Goal: Task Accomplishment & Management: Complete application form

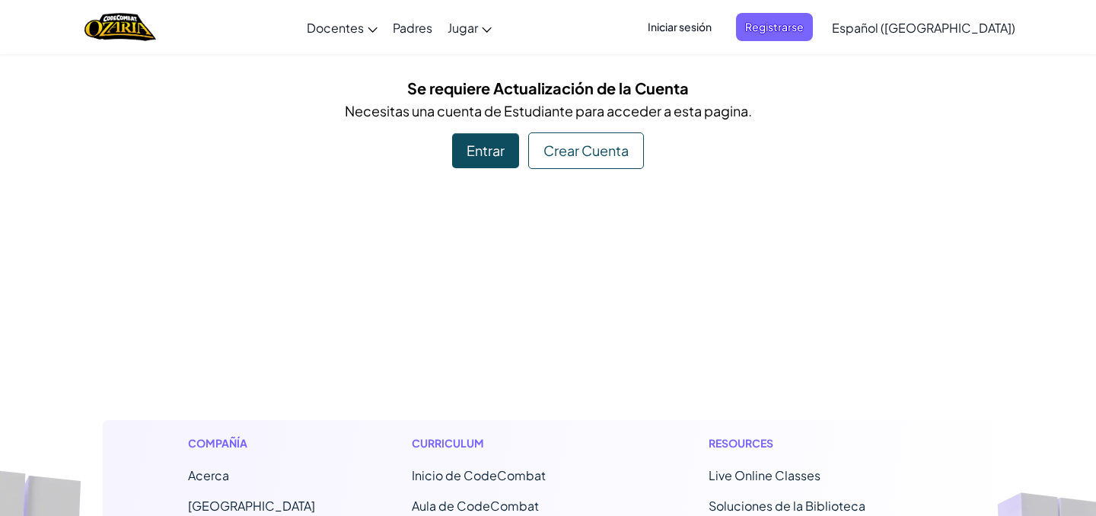
click at [498, 139] on div "Entrar" at bounding box center [485, 150] width 67 height 35
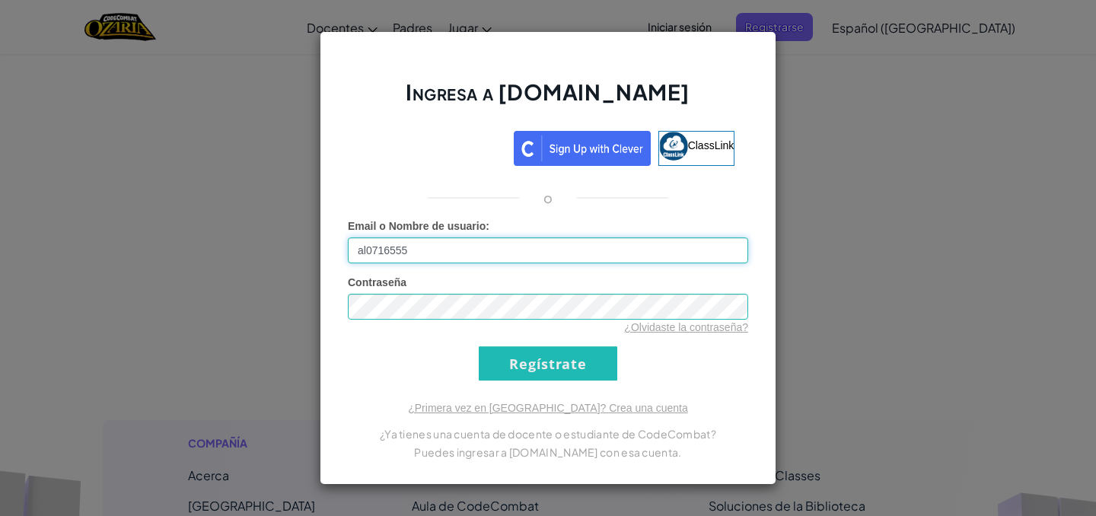
click at [546, 250] on input "al0716555" at bounding box center [548, 250] width 400 height 26
click at [406, 250] on input "[EMAIL_ADDRESS][DOMAIN_NAME]" at bounding box center [548, 250] width 400 height 26
click at [457, 293] on div "Contraseña ¿Olvidaste la contraseña?" at bounding box center [548, 305] width 400 height 60
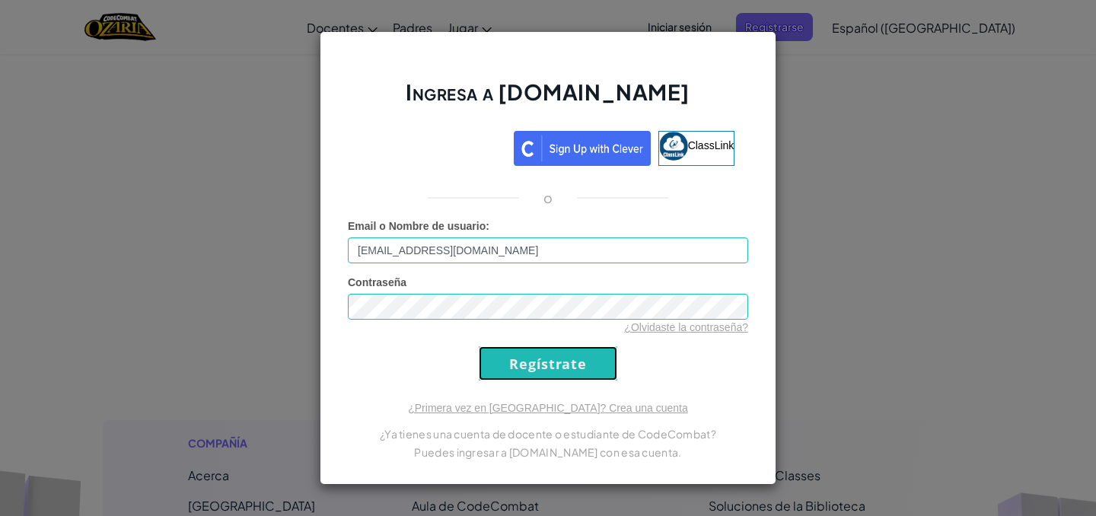
click at [553, 374] on input "Regístrate" at bounding box center [548, 363] width 139 height 34
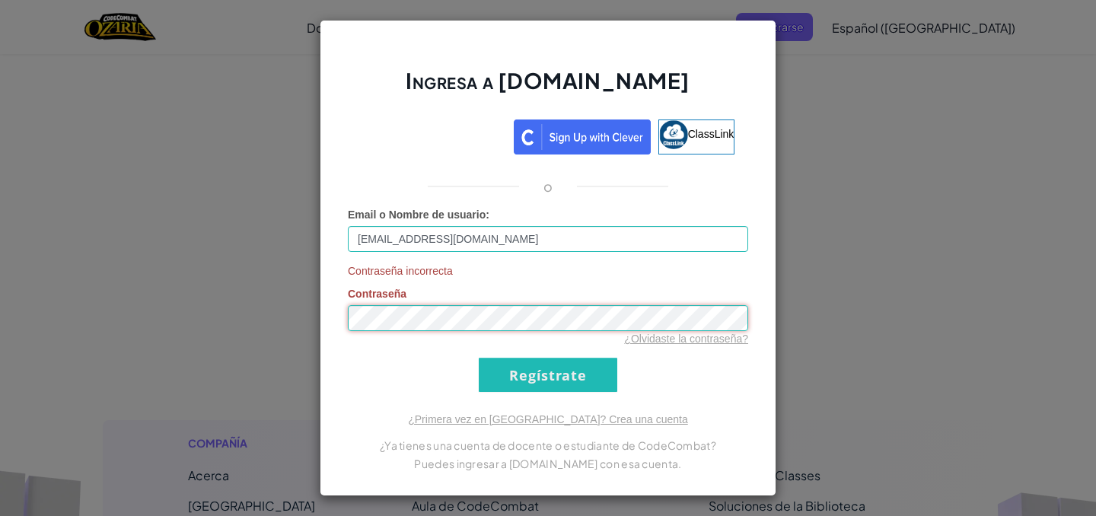
click at [101, 295] on div "Ingresa a [DOMAIN_NAME] ClassLink o Email o Nombre de usuario : [EMAIL_ADDRESS]…" at bounding box center [548, 258] width 1096 height 516
click at [479, 358] on input "Regístrate" at bounding box center [548, 375] width 139 height 34
click at [559, 246] on input "[EMAIL_ADDRESS][DOMAIN_NAME]" at bounding box center [548, 239] width 400 height 26
type input "[EMAIL_ADDRESS][DOMAIN_NAME]"
click at [543, 390] on input "Regístrate" at bounding box center [548, 375] width 139 height 34
